Goal: Download file/media

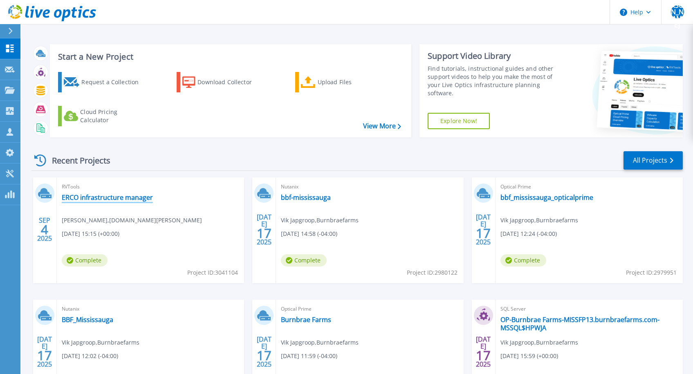
click at [109, 195] on link "ERCO infrastructure manager" at bounding box center [107, 197] width 91 height 8
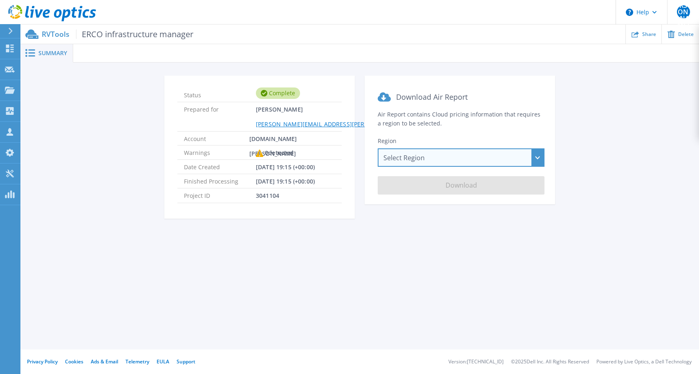
click at [438, 160] on div "Select Region Asia Pacific (Hong Kong) Asia Pacific (Mumbai) Asia Pacific (Seou…" at bounding box center [461, 157] width 167 height 18
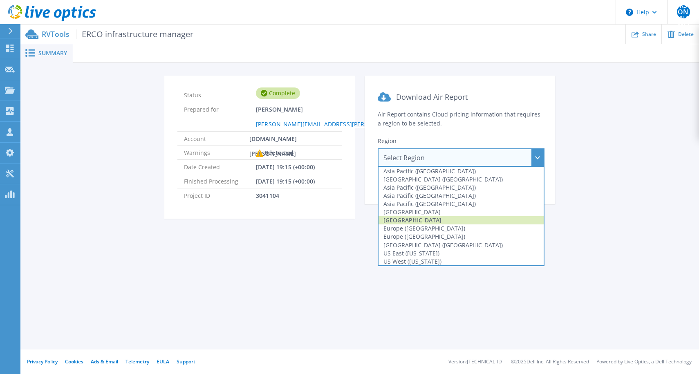
click at [428, 217] on div "Canada" at bounding box center [460, 220] width 165 height 8
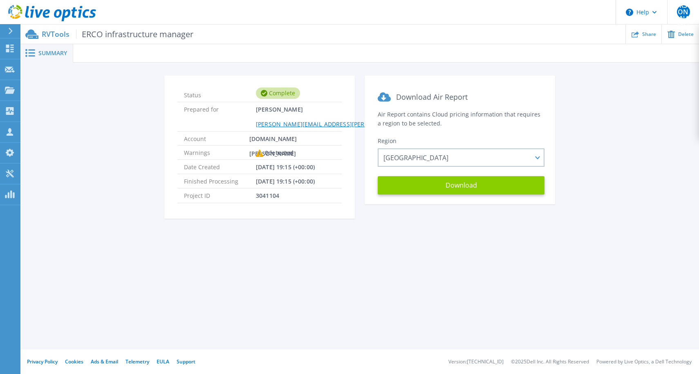
click at [451, 185] on button "Download" at bounding box center [461, 185] width 167 height 18
